Goal: Transaction & Acquisition: Purchase product/service

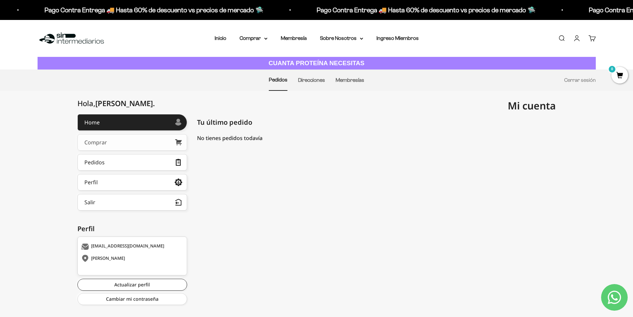
click at [117, 143] on link "Comprar" at bounding box center [132, 142] width 110 height 17
click at [98, 143] on div "Comprar" at bounding box center [95, 142] width 23 height 5
click at [576, 36] on link "Cuenta" at bounding box center [576, 38] width 7 height 7
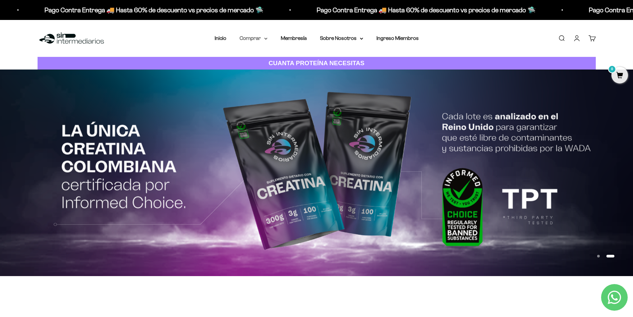
click at [267, 40] on summary "Comprar" at bounding box center [253, 38] width 28 height 9
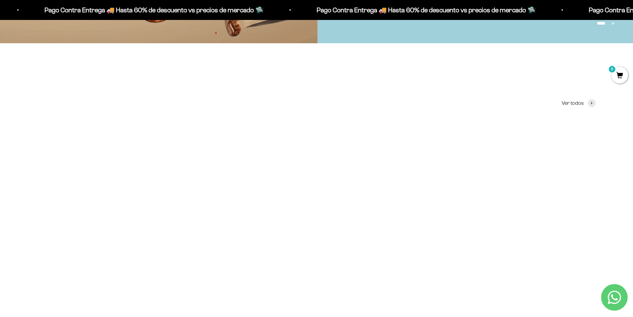
scroll to position [332, 0]
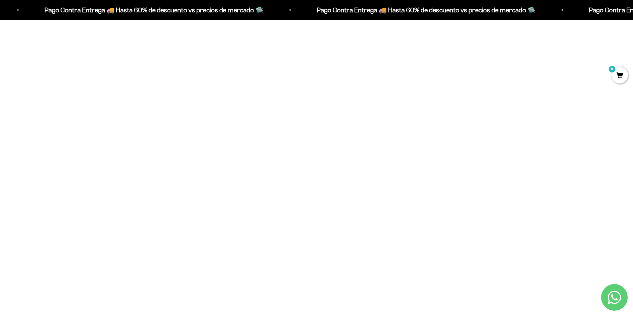
click at [336, 144] on img at bounding box center [316, 113] width 181 height 181
click at [326, 161] on img at bounding box center [316, 113] width 181 height 181
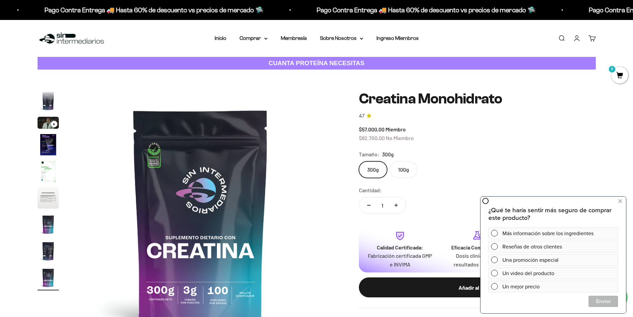
scroll to position [0, 2081]
click at [494, 287] on span at bounding box center [494, 286] width 7 height 7
click at [614, 301] on span "Cerrar" at bounding box center [603, 301] width 29 height 12
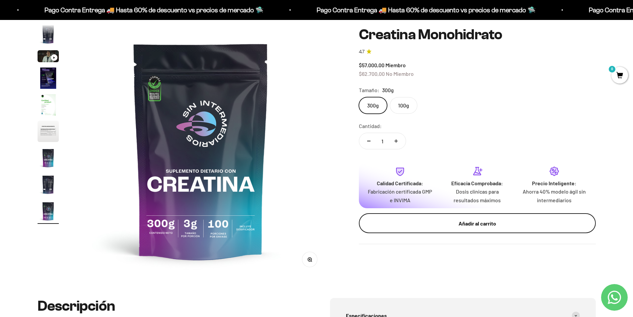
scroll to position [0, 0]
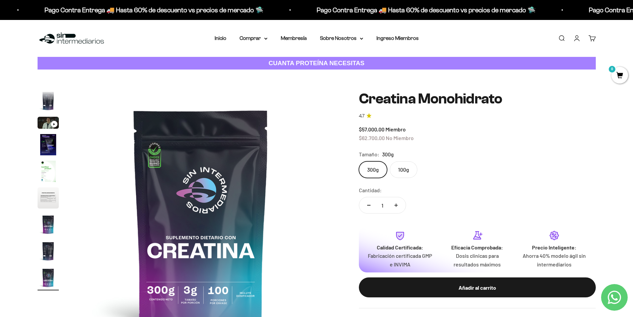
click at [51, 125] on div "Ir al artículo 3" at bounding box center [54, 124] width 7 height 7
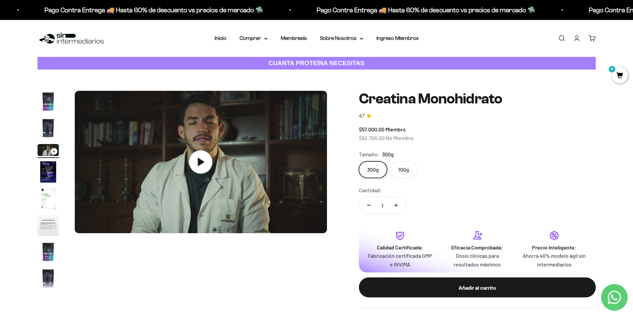
click at [207, 162] on icon at bounding box center [200, 161] width 23 height 23
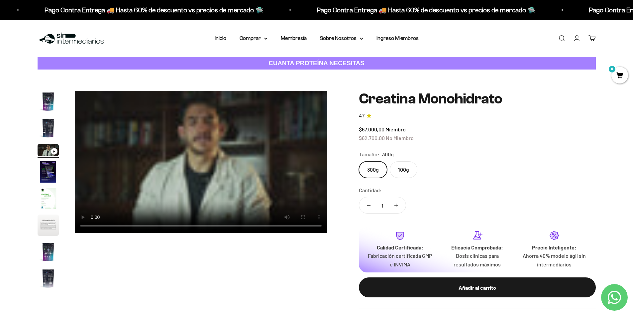
click at [407, 171] on label "100g" at bounding box center [404, 169] width 28 height 17
click at [359, 161] on input "100g" at bounding box center [358, 161] width 0 height 0
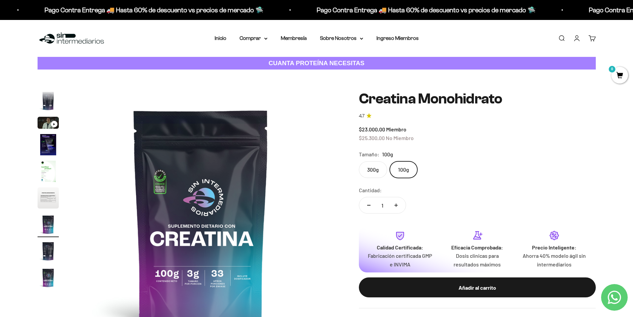
scroll to position [66, 0]
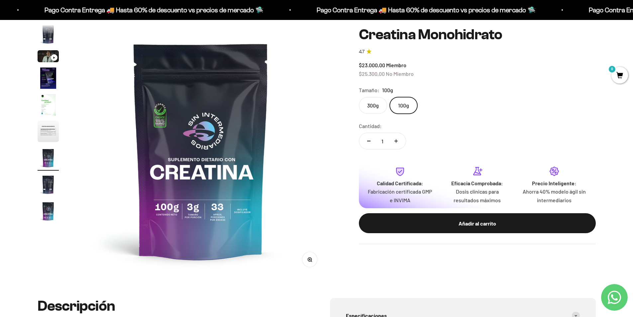
click at [367, 107] on label "300g" at bounding box center [373, 105] width 28 height 17
click at [359, 97] on input "300g" at bounding box center [358, 97] width 0 height 0
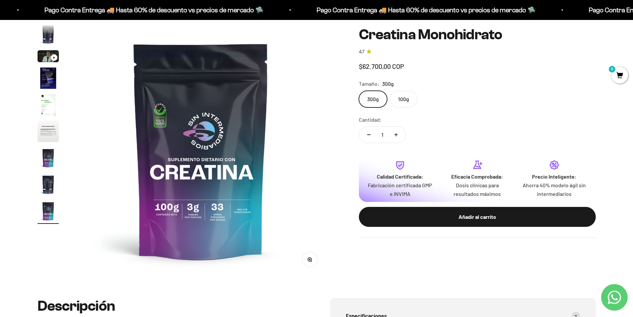
scroll to position [0, 2081]
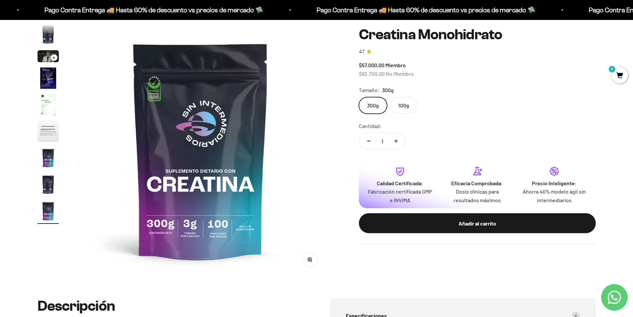
click at [47, 57] on img "Ir al artículo 3" at bounding box center [48, 56] width 21 height 12
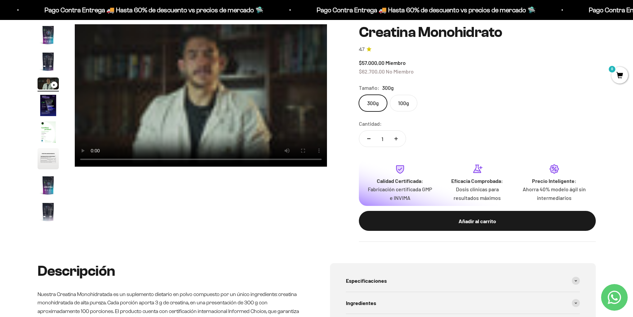
scroll to position [33, 0]
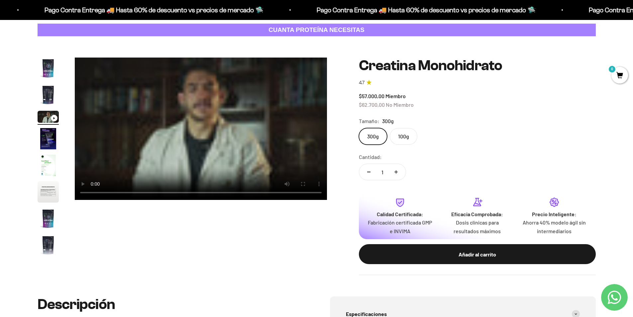
click at [48, 136] on img "Ir al artículo 4" at bounding box center [48, 138] width 21 height 21
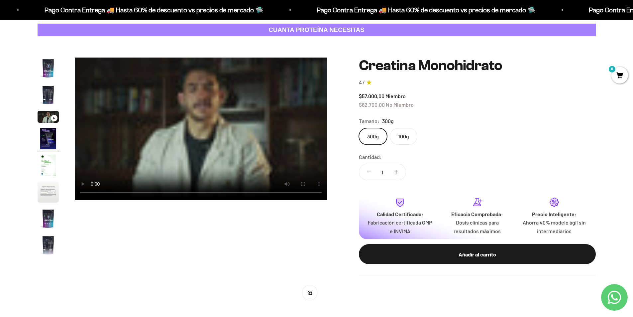
scroll to position [0, 781]
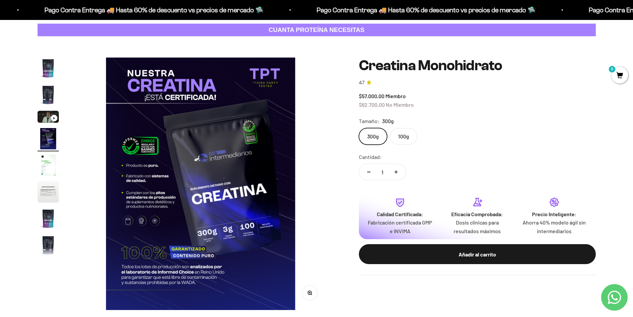
click at [47, 164] on img "Ir al artículo 5" at bounding box center [48, 164] width 21 height 21
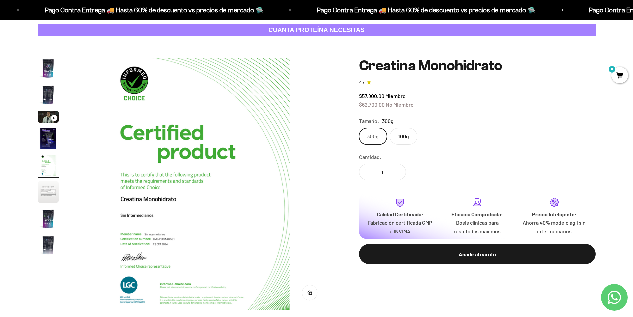
click at [48, 186] on img "Ir al artículo 6" at bounding box center [48, 191] width 21 height 21
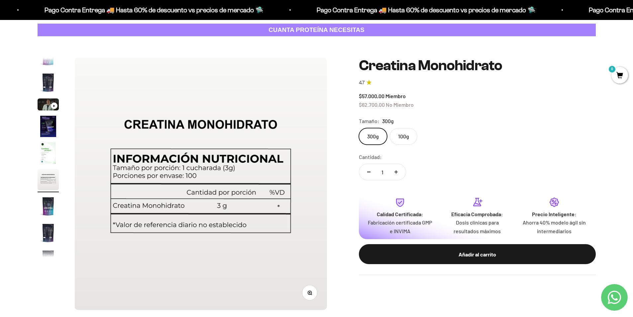
click at [52, 208] on img "Ir al artículo 7" at bounding box center [48, 205] width 21 height 21
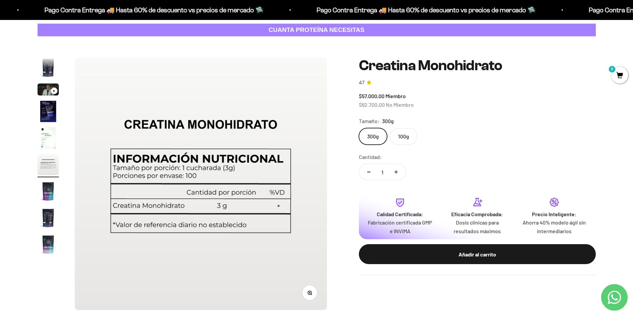
scroll to position [0, 1561]
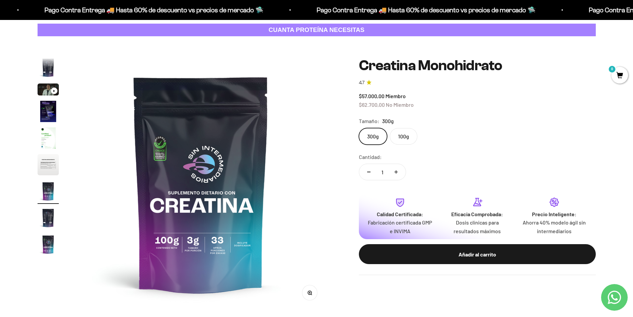
click at [52, 222] on img "Ir al artículo 8" at bounding box center [48, 217] width 21 height 21
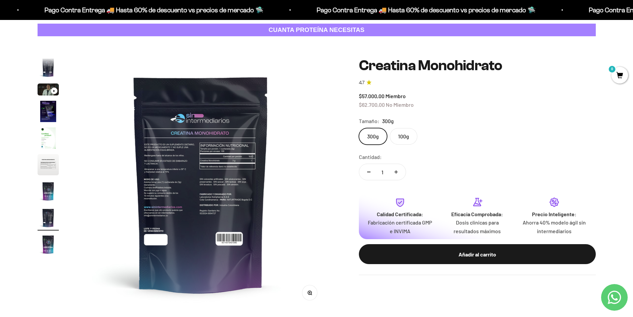
click at [51, 246] on img "Ir al artículo 9" at bounding box center [48, 244] width 21 height 21
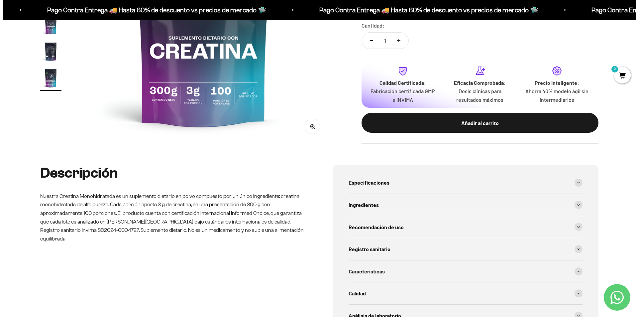
scroll to position [66, 0]
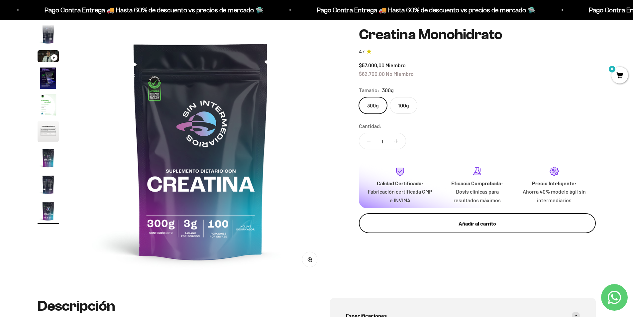
click at [457, 225] on div "Añadir al carrito" at bounding box center [477, 223] width 210 height 9
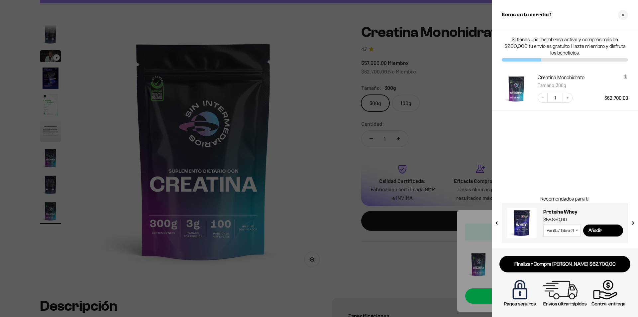
click at [632, 222] on button "next slide / item" at bounding box center [632, 221] width 6 height 40
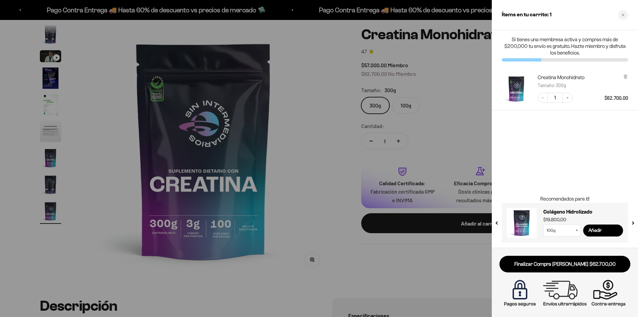
click at [632, 222] on button "next slide / item" at bounding box center [632, 221] width 6 height 40
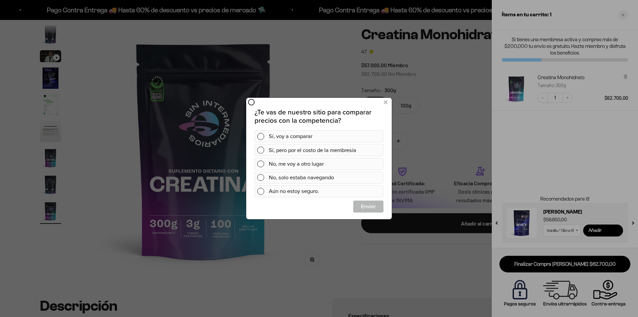
scroll to position [0, 0]
click at [386, 102] on icon at bounding box center [386, 102] width 4 height 9
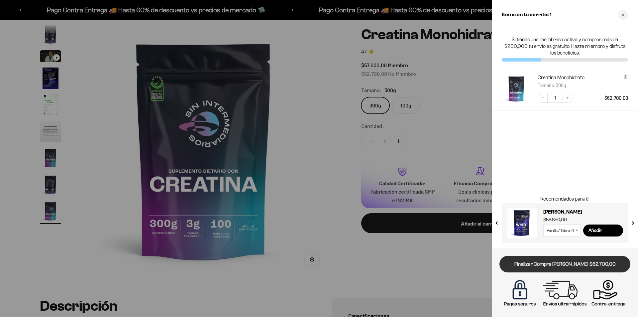
click at [568, 267] on link "Finalizar Compra Segura $62.700,00" at bounding box center [564, 263] width 131 height 17
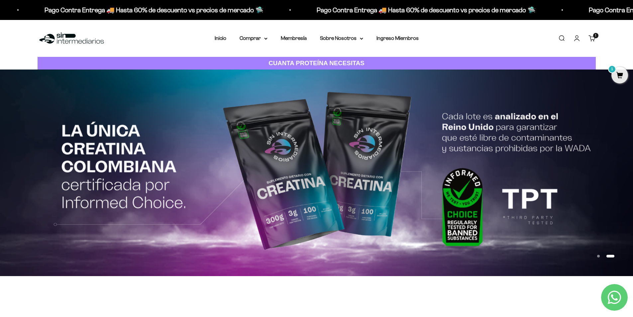
click at [597, 257] on button "Ir al artículo 1" at bounding box center [598, 255] width 3 height 3
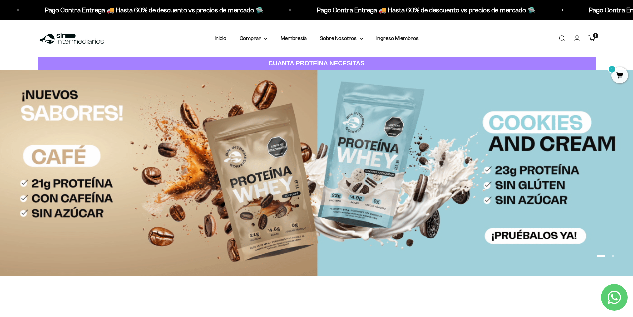
click at [385, 205] on img at bounding box center [316, 172] width 633 height 206
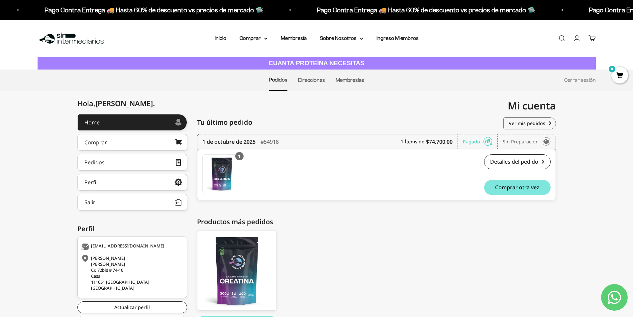
scroll to position [45, 0]
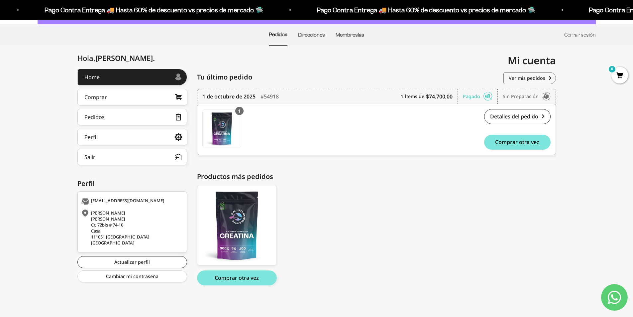
click at [476, 97] on div "Pagado" at bounding box center [480, 96] width 35 height 15
click at [486, 97] on icon at bounding box center [487, 96] width 9 height 7
click at [513, 96] on div "Sin preparación" at bounding box center [527, 96] width 48 height 15
click at [510, 117] on link "Detalles del pedido" at bounding box center [517, 116] width 66 height 15
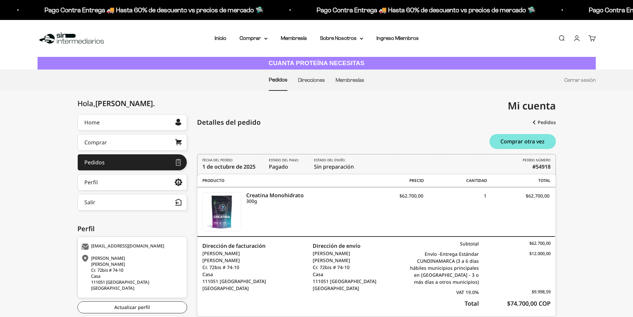
scroll to position [33, 0]
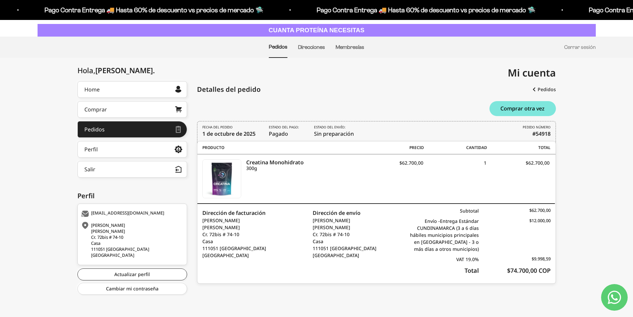
click at [371, 83] on div "Detalles del pedido" at bounding box center [376, 89] width 359 height 17
click at [618, 293] on icon "Contact us on WhatsApp" at bounding box center [614, 296] width 13 height 13
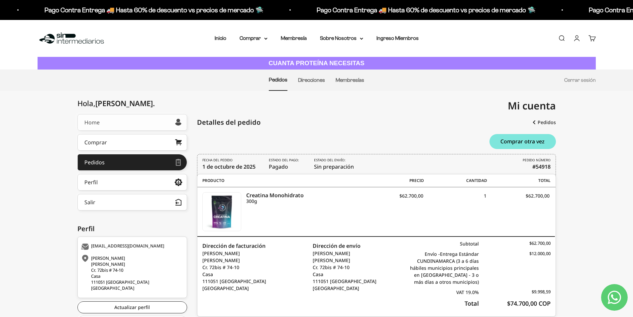
click at [115, 125] on link "Home" at bounding box center [132, 122] width 110 height 17
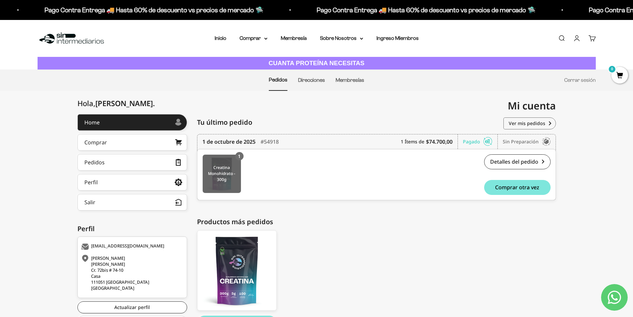
click at [227, 181] on img at bounding box center [222, 173] width 38 height 38
click at [586, 79] on link "Cerrar sesión" at bounding box center [580, 80] width 32 height 6
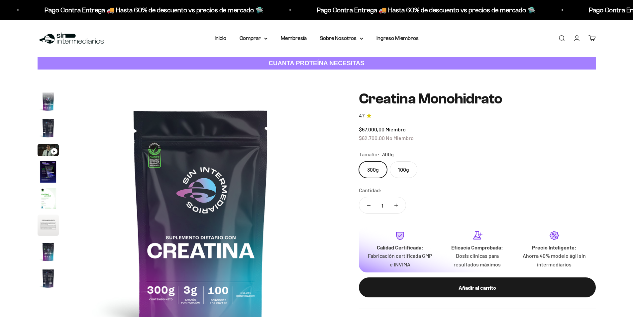
scroll to position [27, 0]
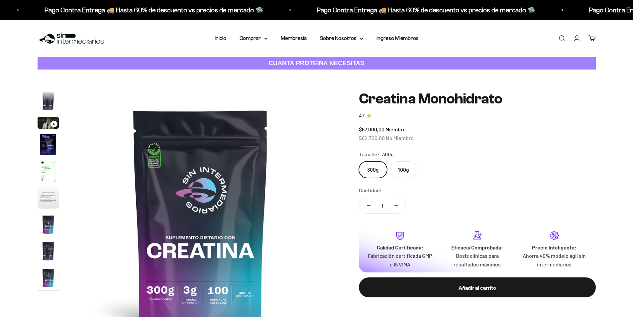
click at [50, 99] on img "Ir al artículo 2" at bounding box center [48, 100] width 21 height 21
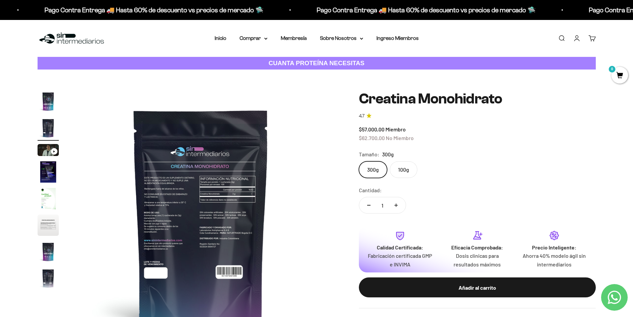
click at [47, 201] on img "Ir al artículo 5" at bounding box center [48, 198] width 21 height 21
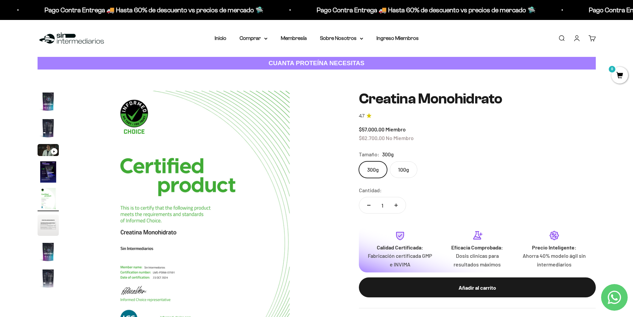
click at [48, 231] on img "Ir al artículo 6" at bounding box center [48, 224] width 21 height 21
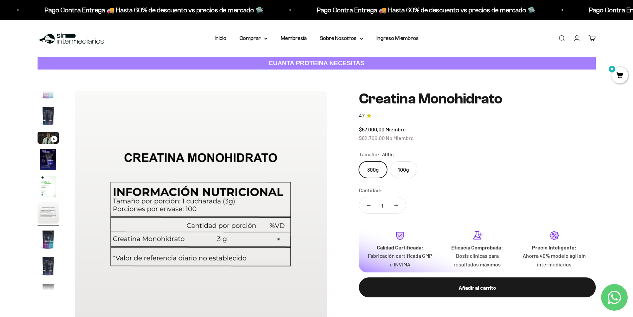
click at [47, 239] on img "Ir al artículo 7" at bounding box center [48, 239] width 21 height 21
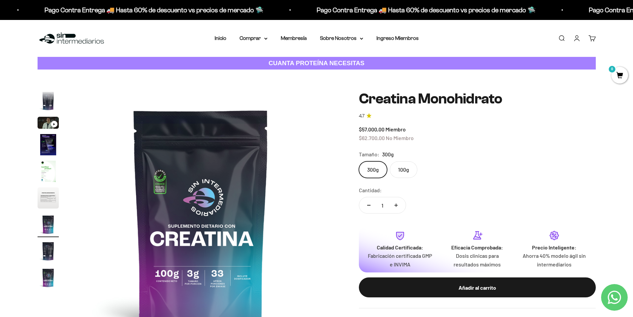
click at [47, 254] on img "Ir al artículo 8" at bounding box center [48, 250] width 21 height 21
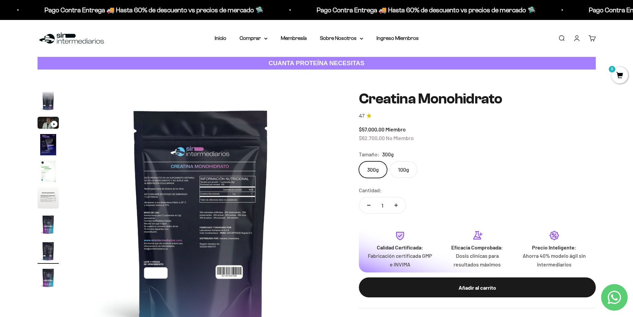
click at [156, 221] on img at bounding box center [201, 217] width 252 height 252
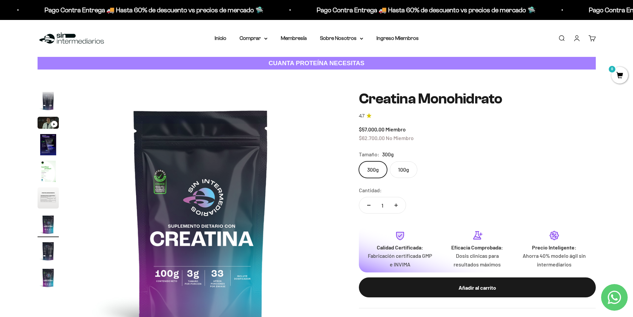
click at [49, 279] on img "Ir al artículo 9" at bounding box center [48, 277] width 21 height 21
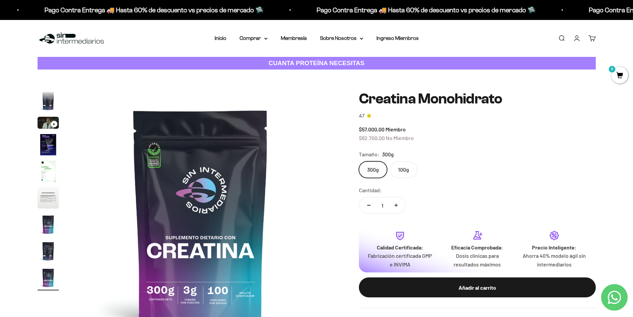
drag, startPoint x: 55, startPoint y: 249, endPoint x: 138, endPoint y: 233, distance: 84.0
click at [55, 249] on img "Ir al artículo 8" at bounding box center [48, 250] width 21 height 21
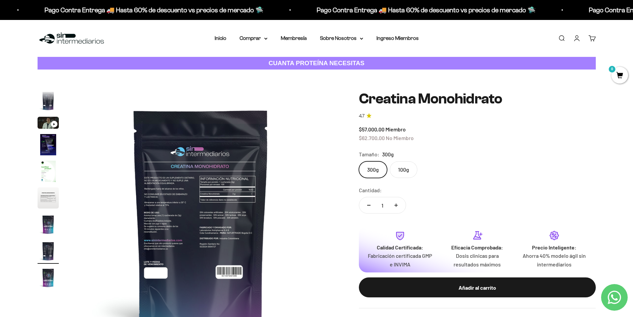
scroll to position [66, 0]
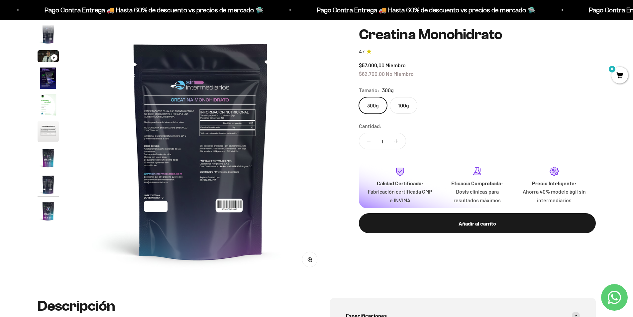
click at [309, 265] on button "Zoom" at bounding box center [309, 259] width 15 height 15
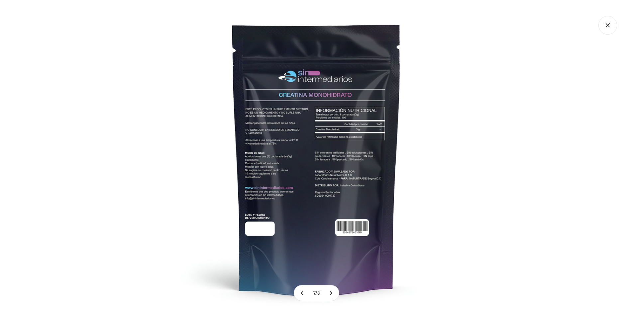
click at [254, 169] on img at bounding box center [316, 158] width 317 height 317
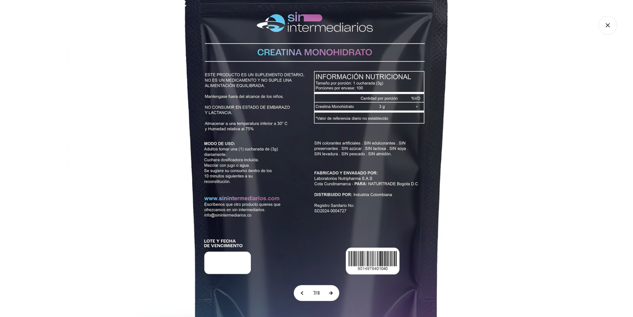
click at [329, 295] on button at bounding box center [330, 292] width 17 height 15
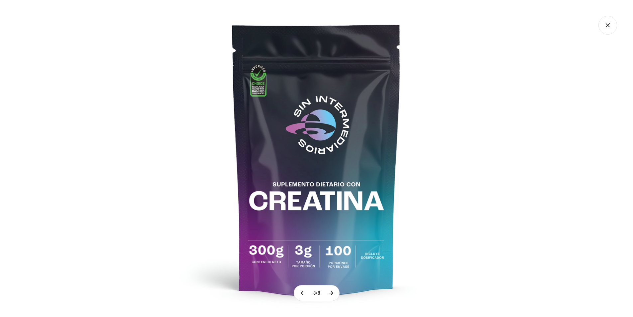
click at [329, 295] on button at bounding box center [331, 292] width 17 height 15
click at [329, 295] on button at bounding box center [330, 292] width 17 height 15
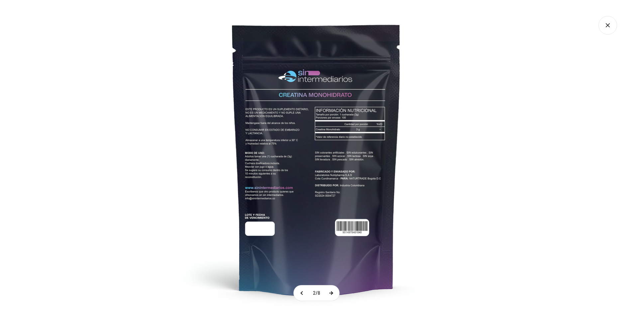
click at [329, 295] on button at bounding box center [331, 292] width 17 height 15
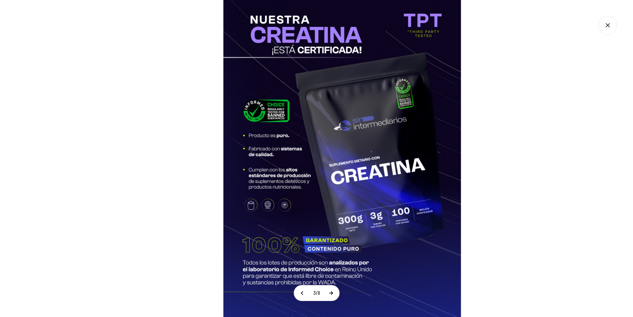
click at [361, 225] on section "3 / 8" at bounding box center [316, 158] width 633 height 317
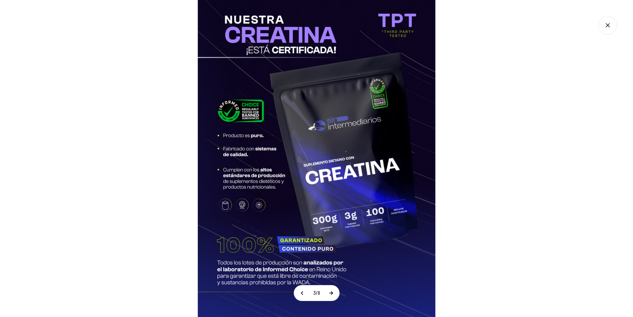
click at [332, 294] on button at bounding box center [331, 292] width 17 height 15
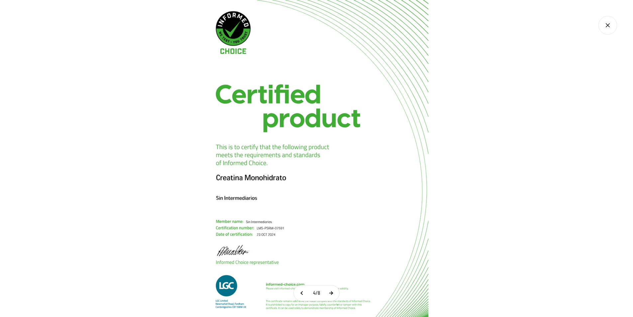
click at [333, 296] on button at bounding box center [331, 292] width 17 height 15
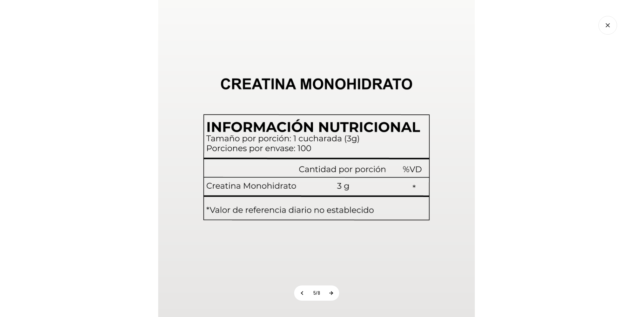
click at [333, 296] on button at bounding box center [331, 292] width 17 height 15
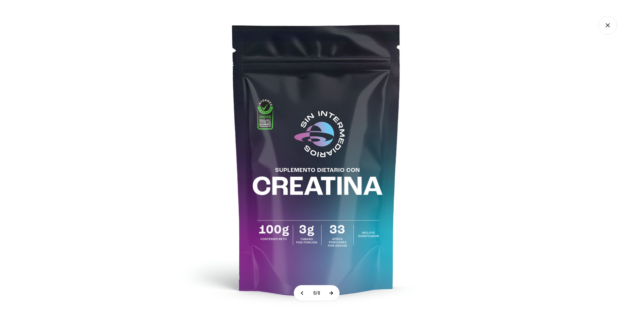
click at [333, 296] on button at bounding box center [331, 292] width 17 height 15
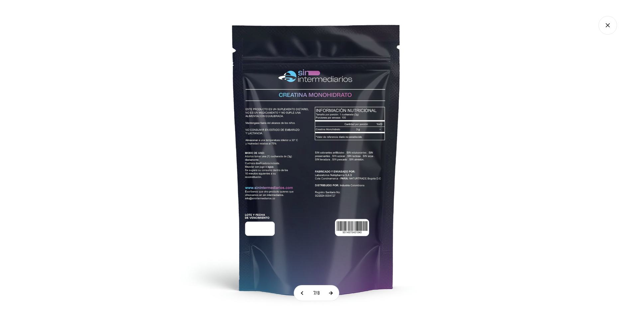
click at [333, 296] on button at bounding box center [330, 292] width 17 height 15
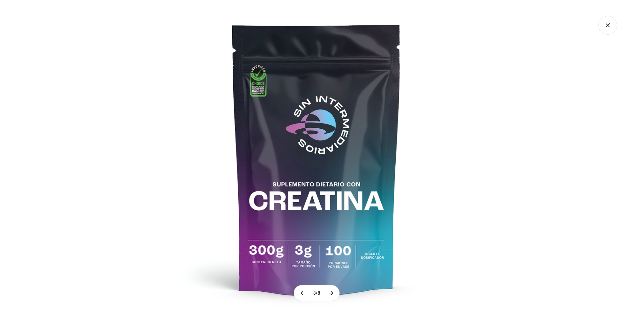
click at [333, 296] on button at bounding box center [331, 292] width 17 height 15
click at [333, 296] on button at bounding box center [330, 292] width 17 height 15
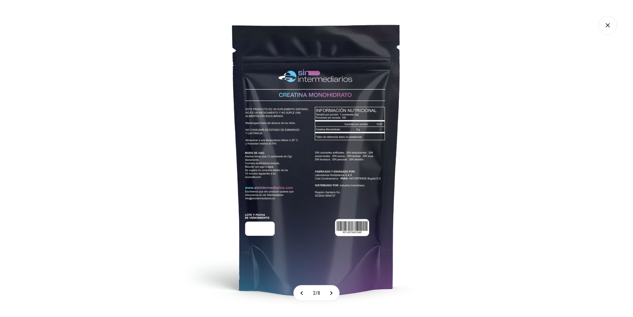
click at [565, 84] on div at bounding box center [316, 158] width 633 height 317
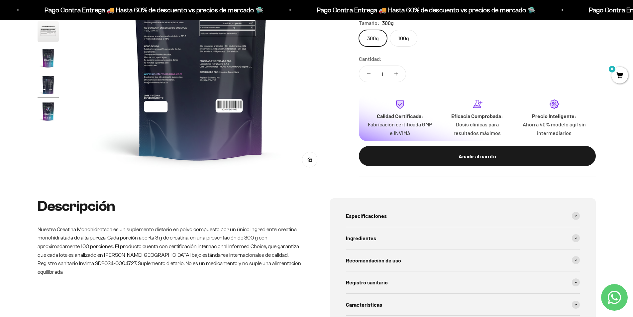
scroll to position [0, 0]
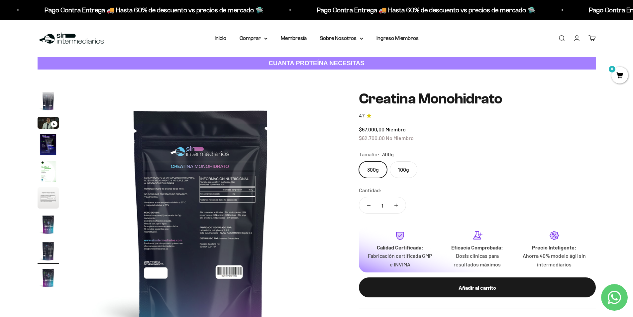
click at [579, 38] on link "Cuenta" at bounding box center [576, 38] width 7 height 7
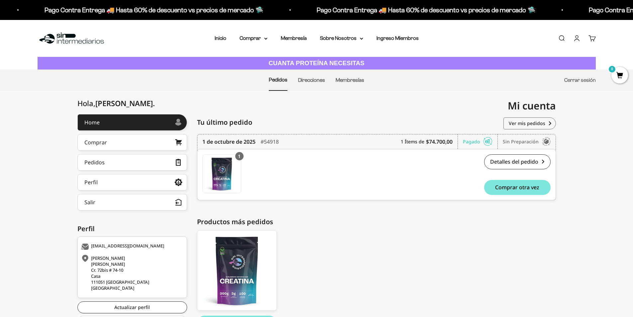
click at [575, 79] on link "Cerrar sesión" at bounding box center [580, 80] width 32 height 6
